Goal: Task Accomplishment & Management: Complete application form

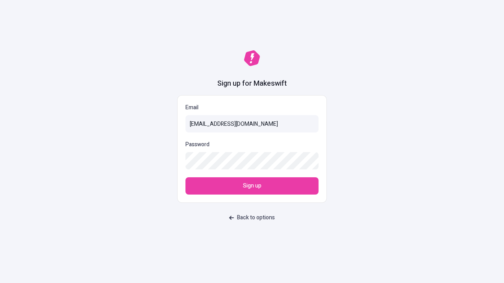
type input "[EMAIL_ADDRESS][DOMAIN_NAME]"
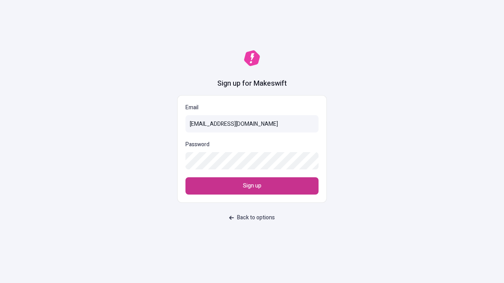
click at [252, 186] on span "Sign up" at bounding box center [252, 186] width 18 height 9
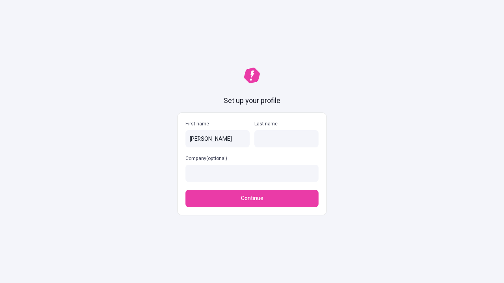
type input "[PERSON_NAME]"
type input "Bosco, [PERSON_NAME] and [PERSON_NAME]"
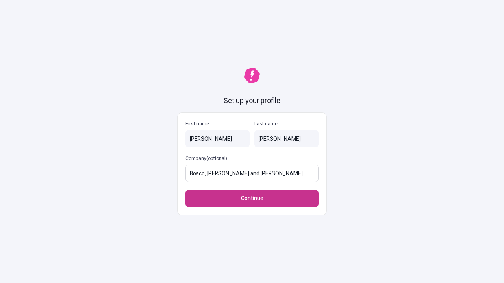
click at [252, 199] on span "Continue" at bounding box center [252, 198] width 22 height 9
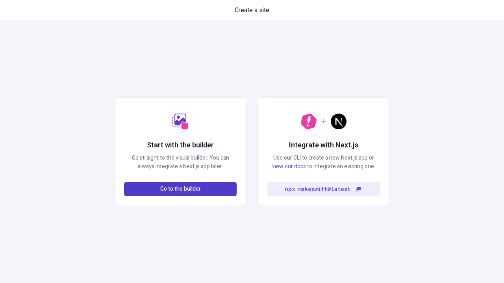
click at [180, 189] on span "Go to the builder" at bounding box center [180, 189] width 41 height 9
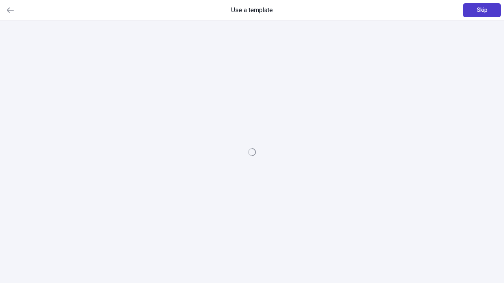
click at [482, 10] on span "Skip" at bounding box center [482, 10] width 11 height 9
